Goal: Task Accomplishment & Management: Manage account settings

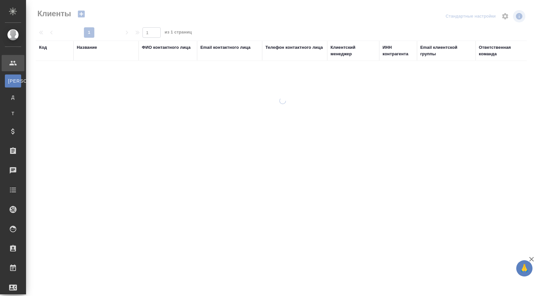
select select "RU"
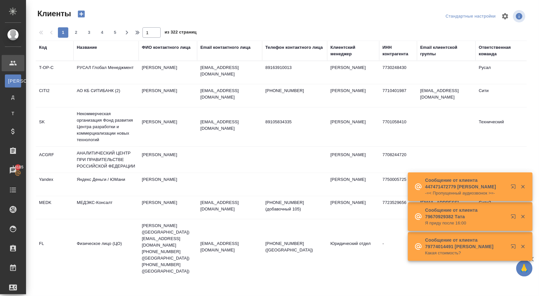
click at [90, 49] on div "Название" at bounding box center [87, 47] width 20 height 7
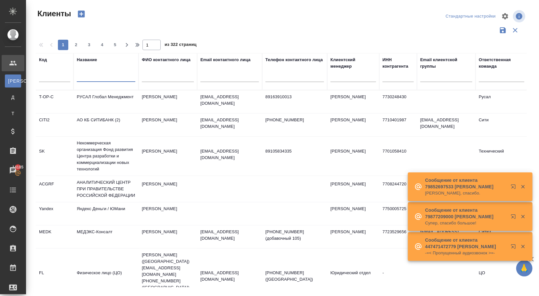
click at [101, 82] on input "text" at bounding box center [106, 78] width 59 height 8
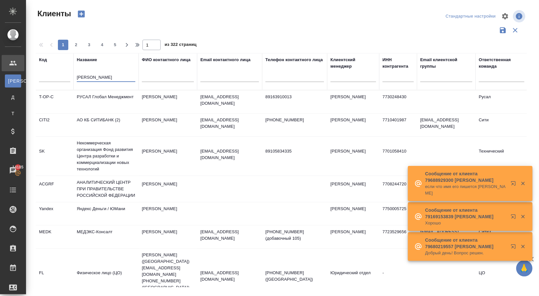
type input "[PERSON_NAME]"
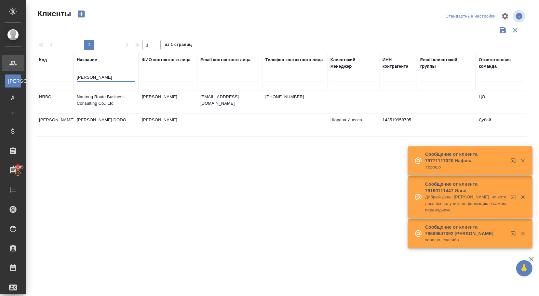
click at [104, 113] on td "[PERSON_NAME] DODO" at bounding box center [106, 101] width 65 height 23
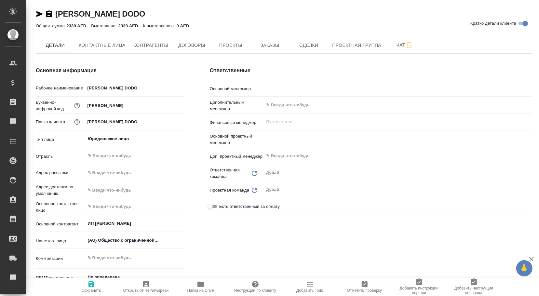
type textarea "x"
type input "Шорова Инесса"
type textarea "x"
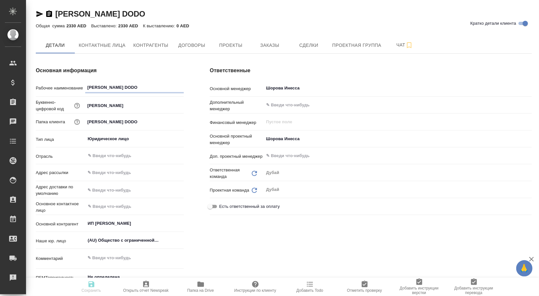
type textarea "x"
